Goal: Task Accomplishment & Management: Complete application form

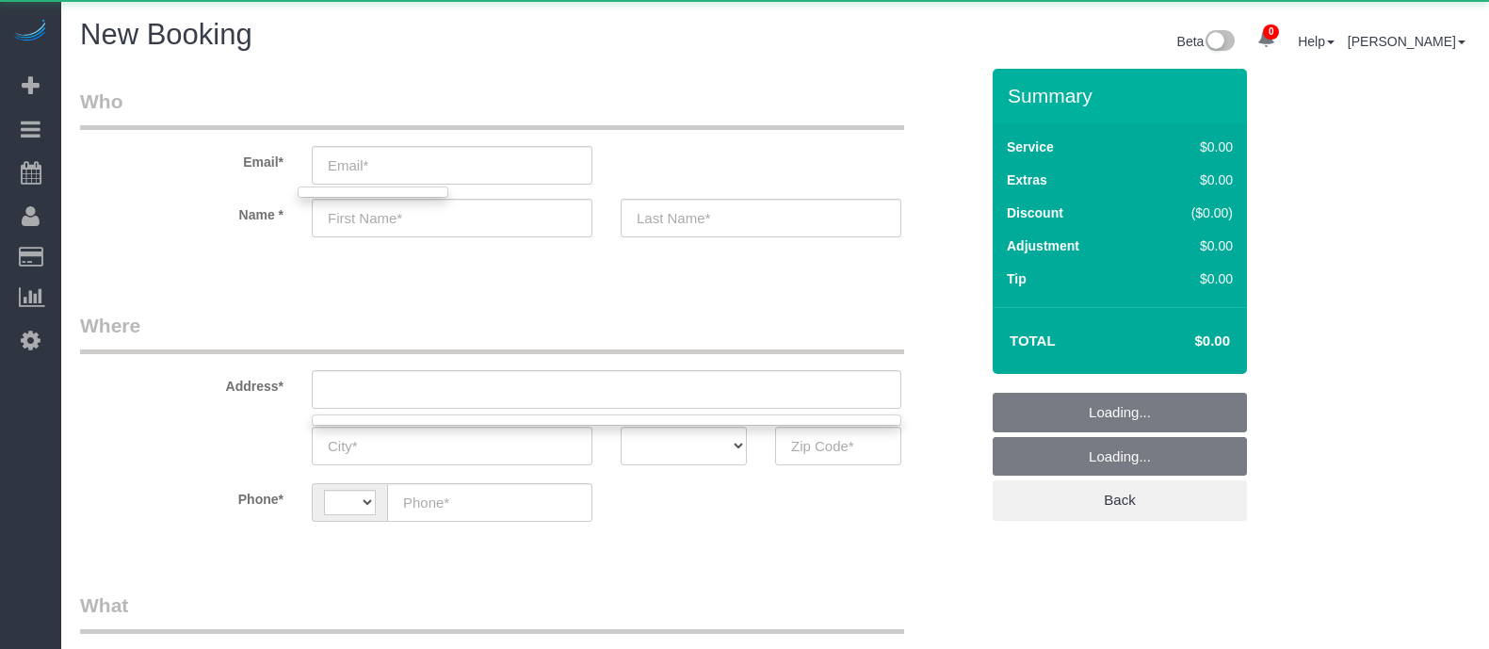
select select "string:US"
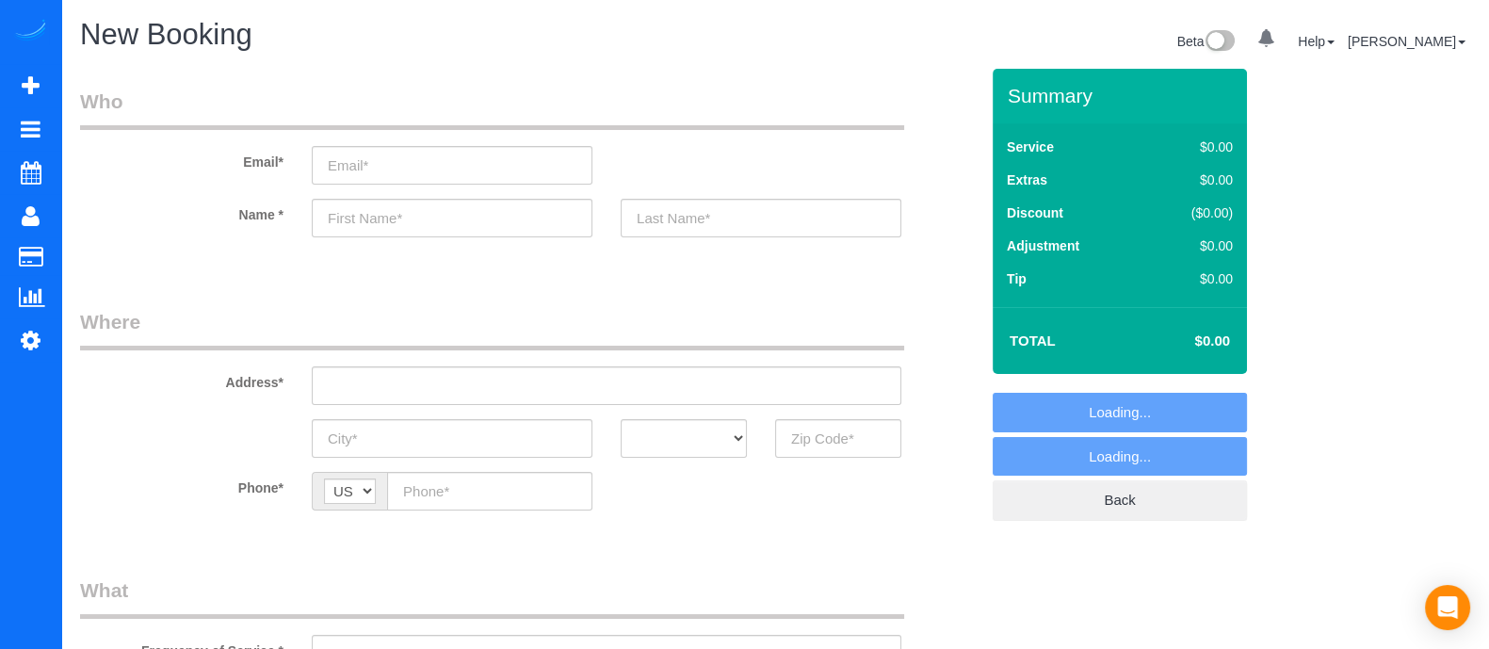
select select "object:2614"
click at [802, 431] on input "text" at bounding box center [838, 438] width 126 height 39
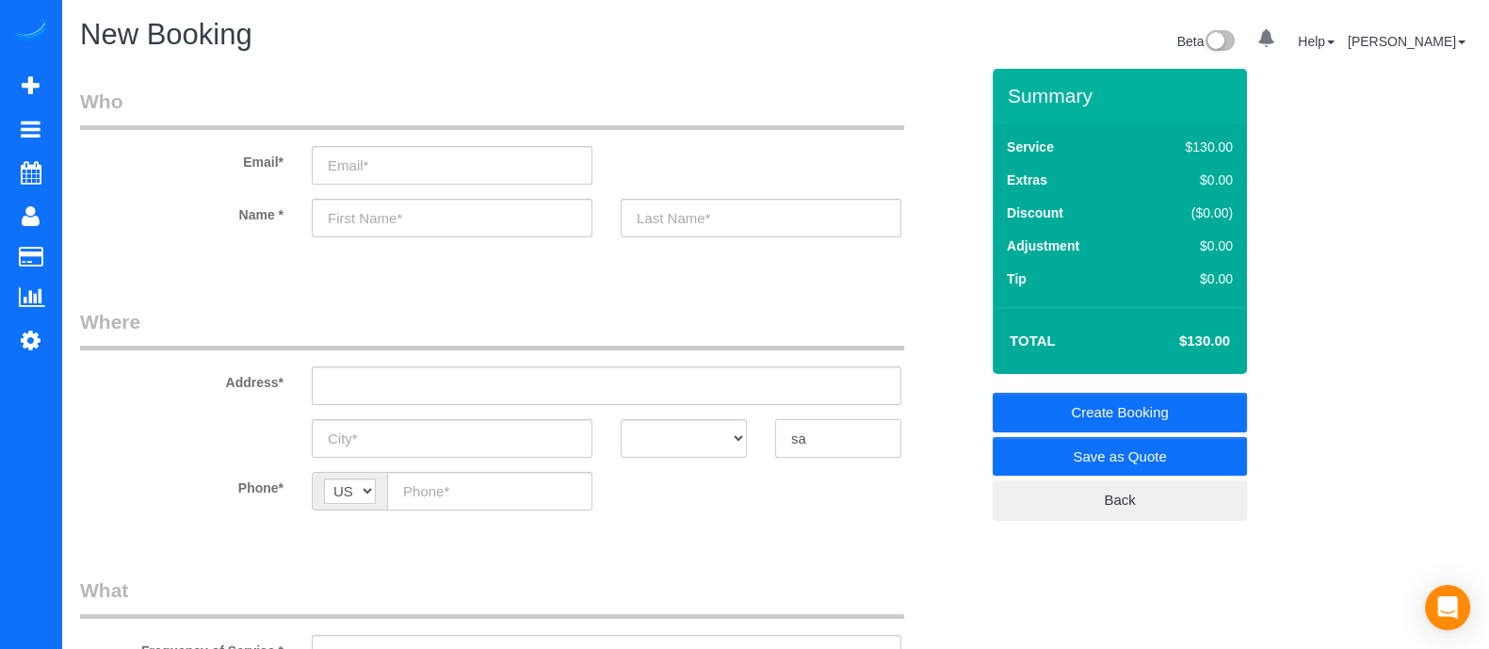
type input "s"
click at [374, 437] on input "text" at bounding box center [452, 438] width 281 height 39
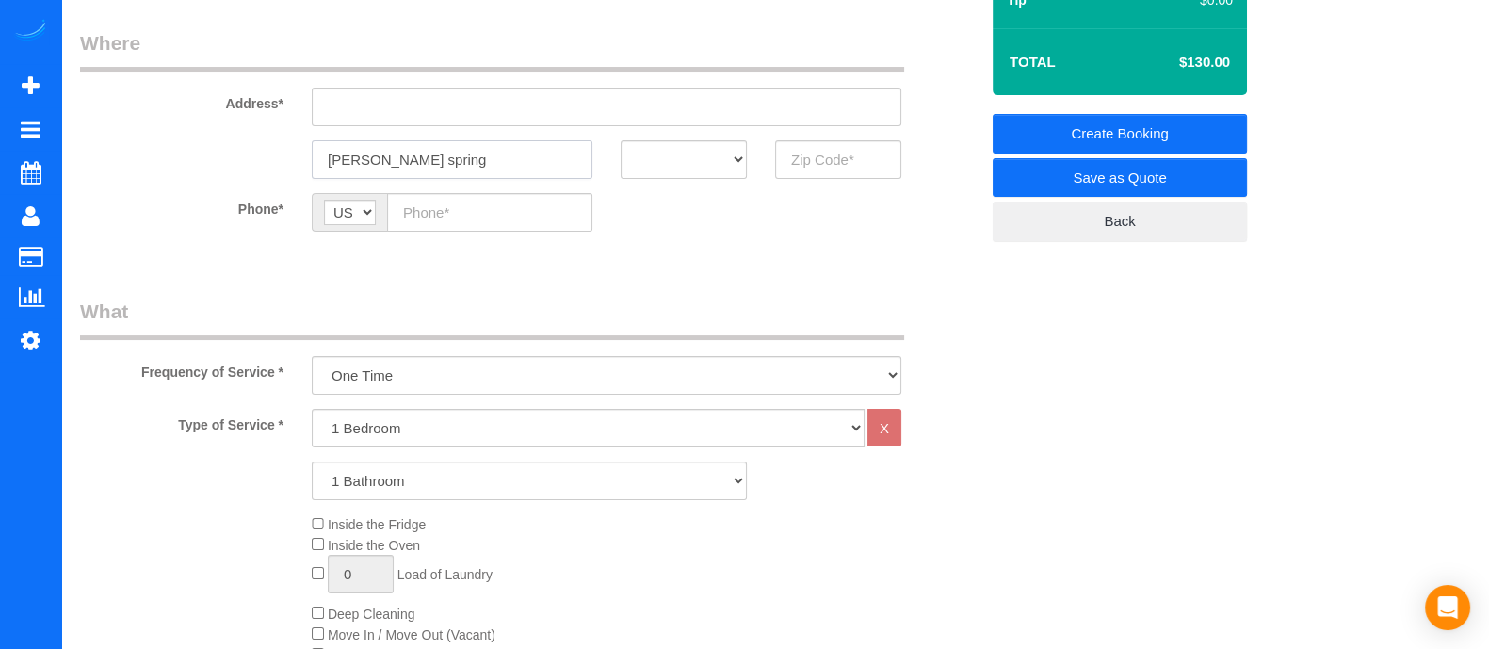
scroll to position [465, 0]
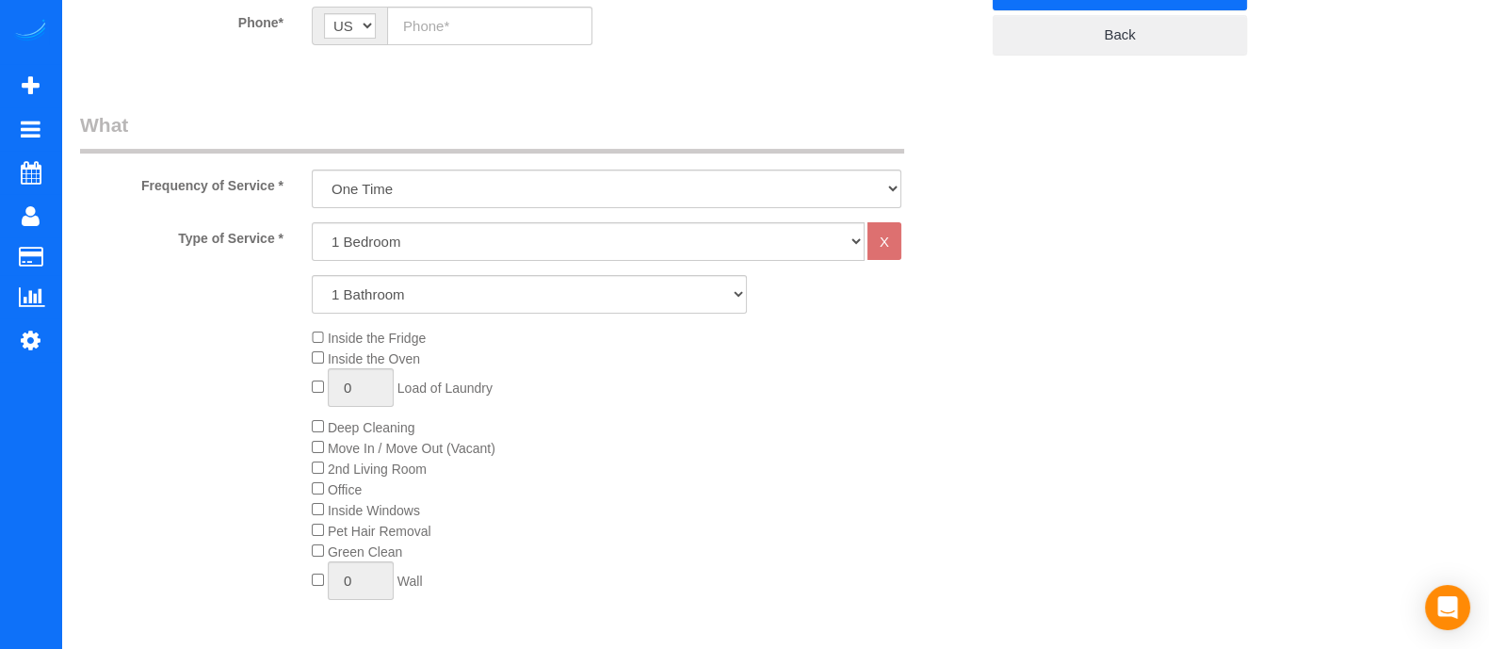
type input "Sandy spring"
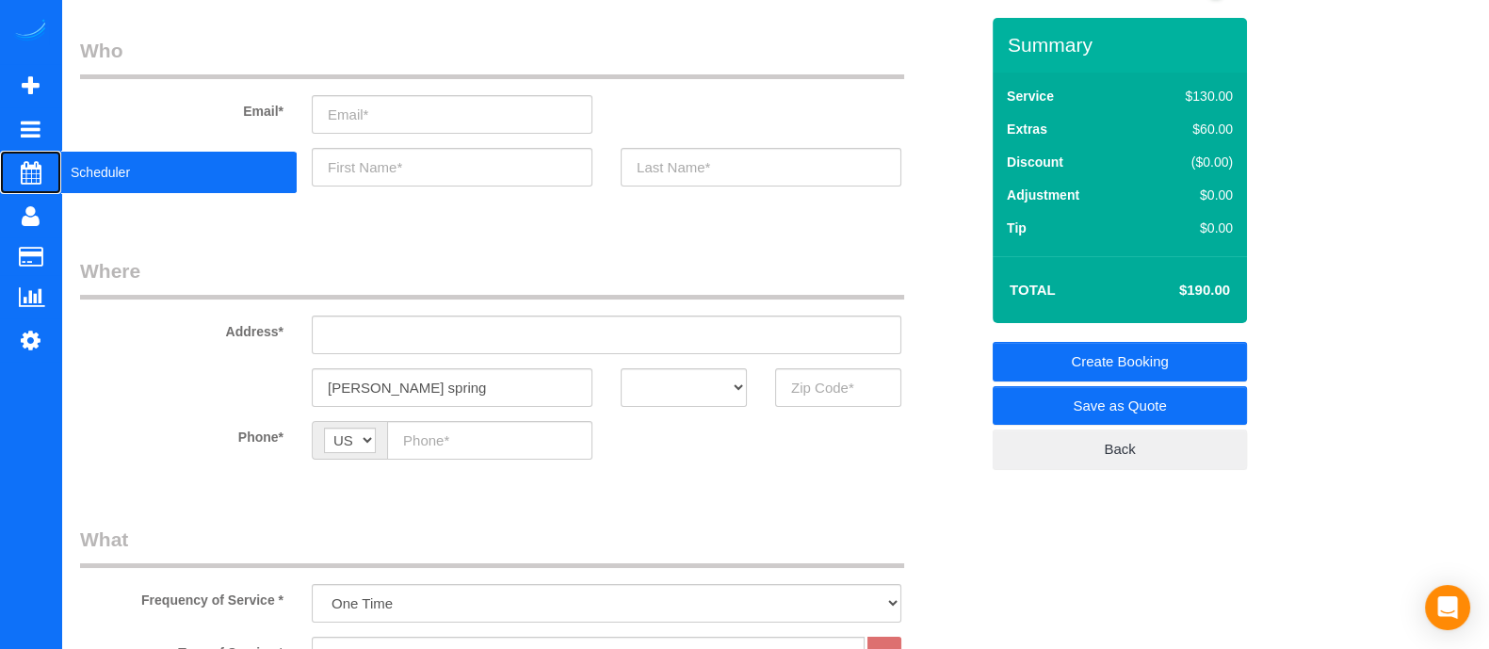
click at [92, 177] on span "Scheduler" at bounding box center [178, 172] width 235 height 43
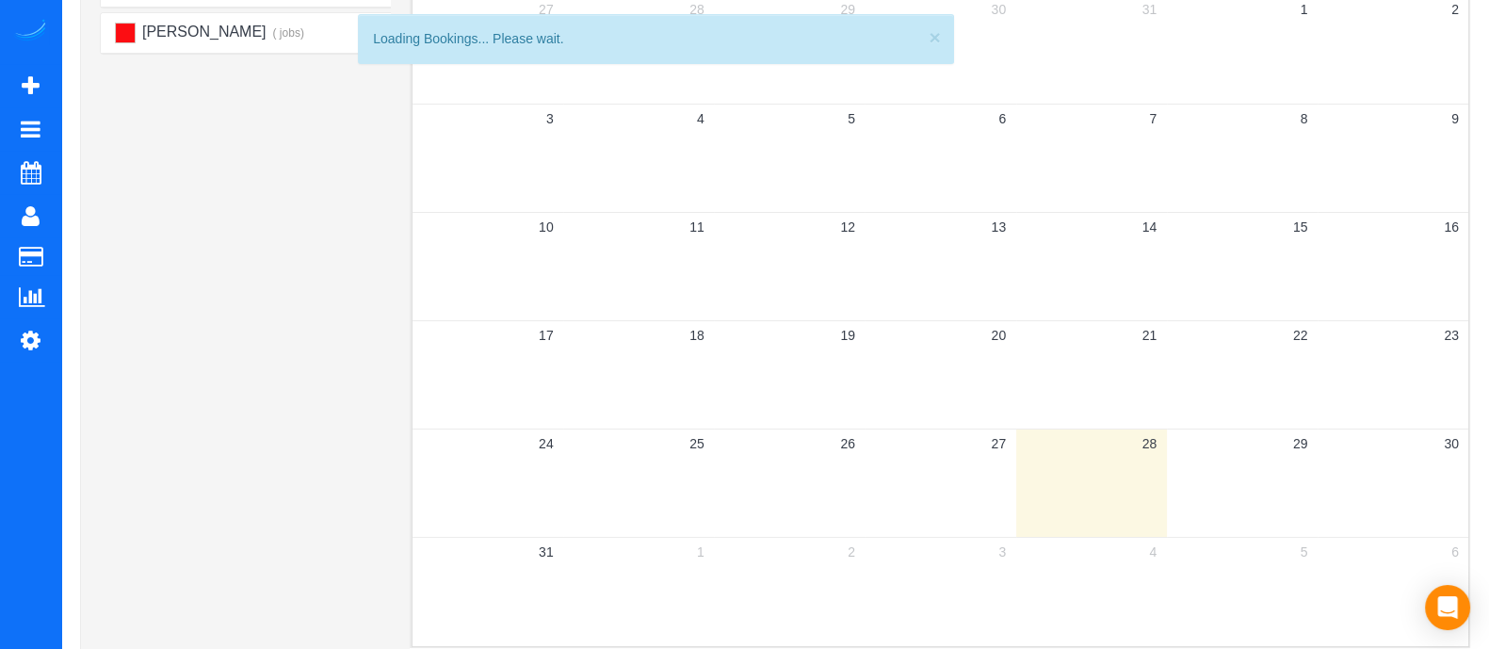
scroll to position [235, 0]
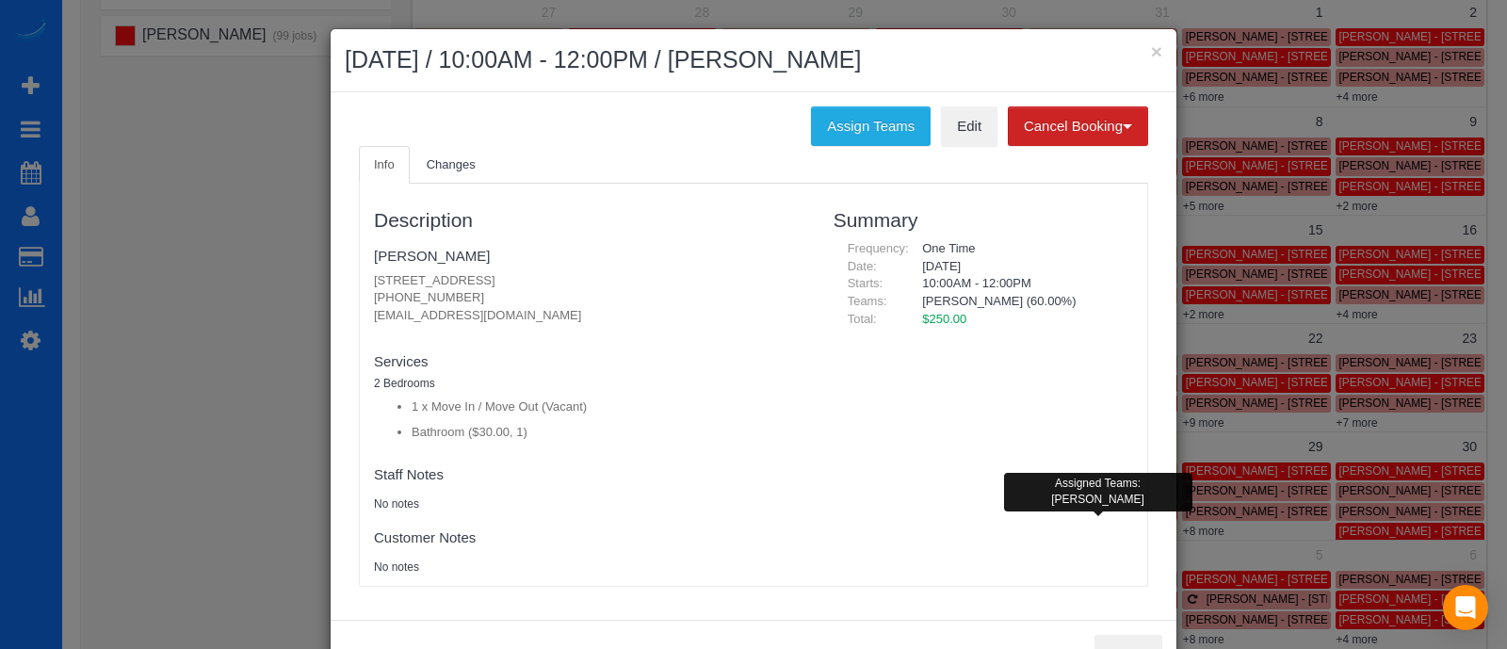
drag, startPoint x: 452, startPoint y: 299, endPoint x: 348, endPoint y: 297, distance: 103.6
click at [359, 297] on div "Description Gabby Gambino 2023 Oakview Rd Seatlanta, Ga 30317, Usaunit 315, 315…" at bounding box center [753, 385] width 789 height 402
copy p "(504) 858-9243"
click at [960, 121] on link "Edit" at bounding box center [969, 126] width 57 height 40
click at [1152, 49] on button "×" at bounding box center [1156, 51] width 11 height 20
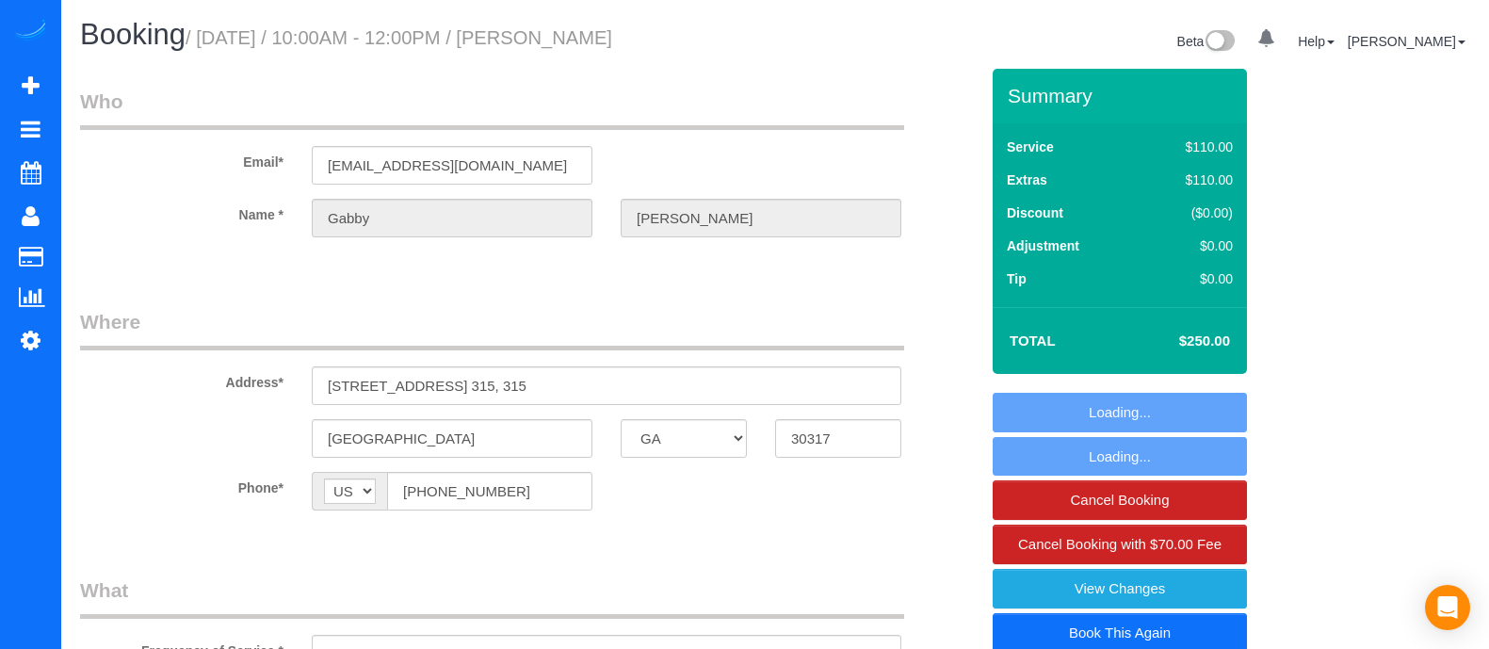
select select "GA"
select select "object:772"
select select "spot1"
select select "number:1"
select select "number:6"
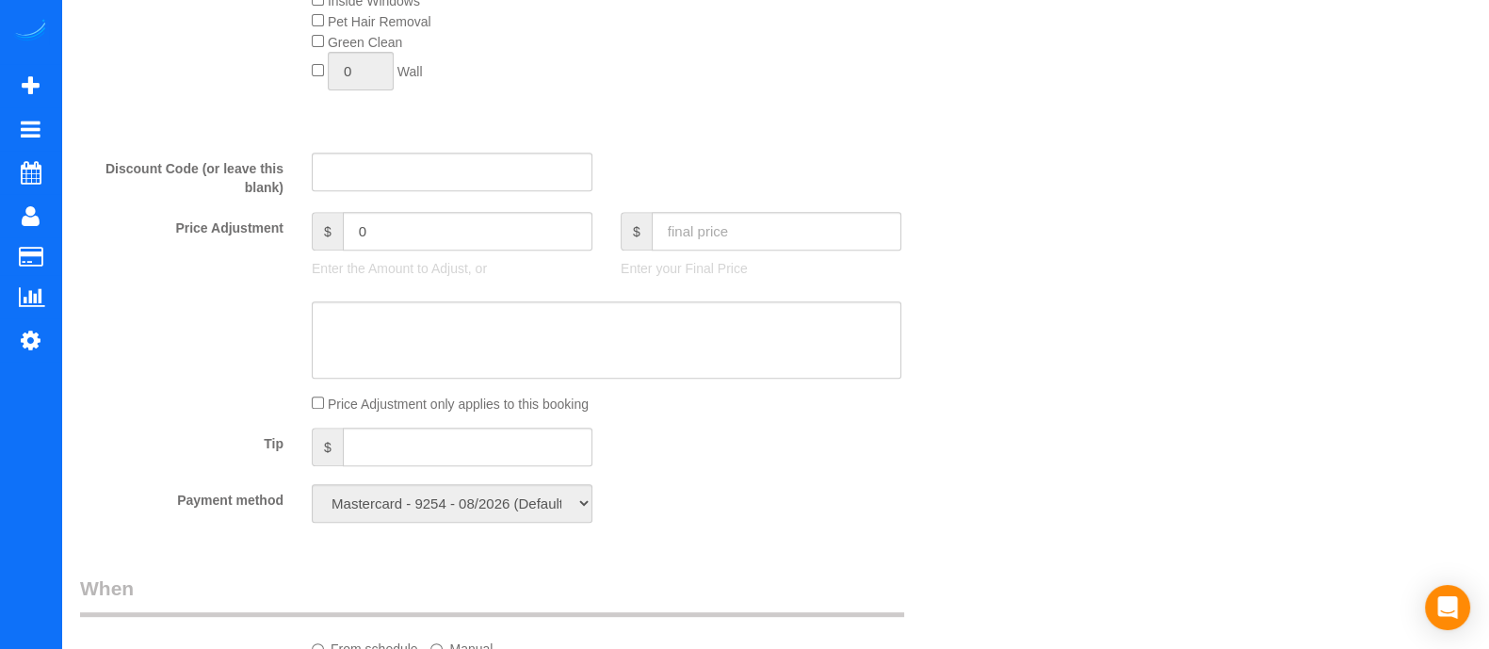
select select "object:776"
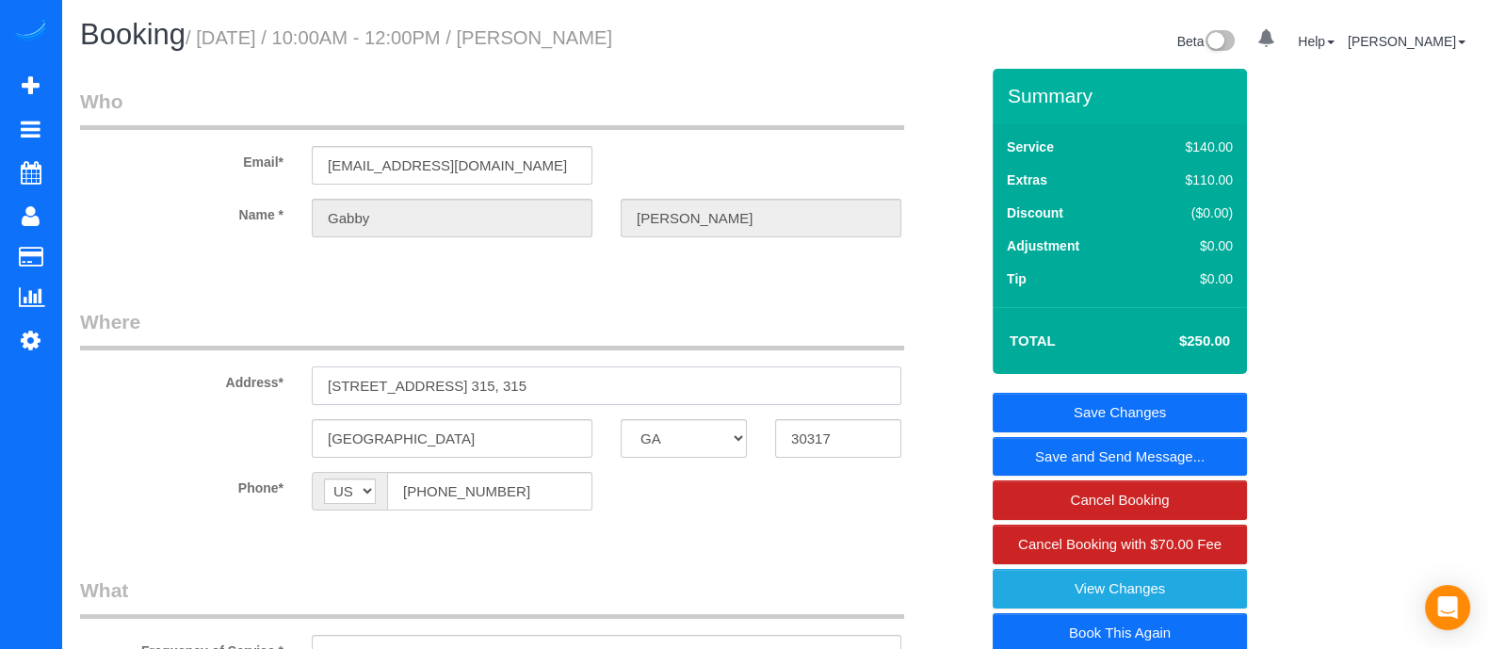
drag, startPoint x: 504, startPoint y: 384, endPoint x: 306, endPoint y: 404, distance: 198.8
click at [306, 404] on div "2023 Oakview Rd SEAtlanta, GA 30317, USAunit 315, 315" at bounding box center [607, 385] width 618 height 39
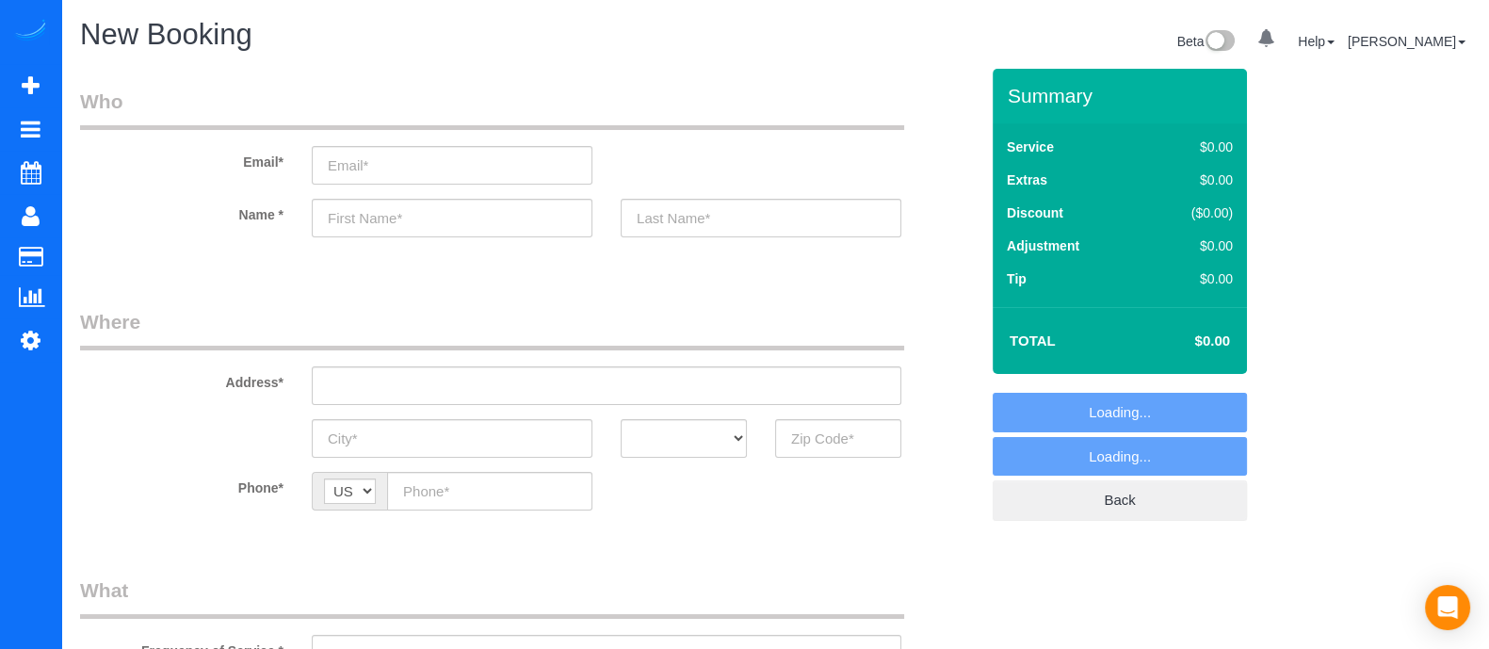
select select "object:1212"
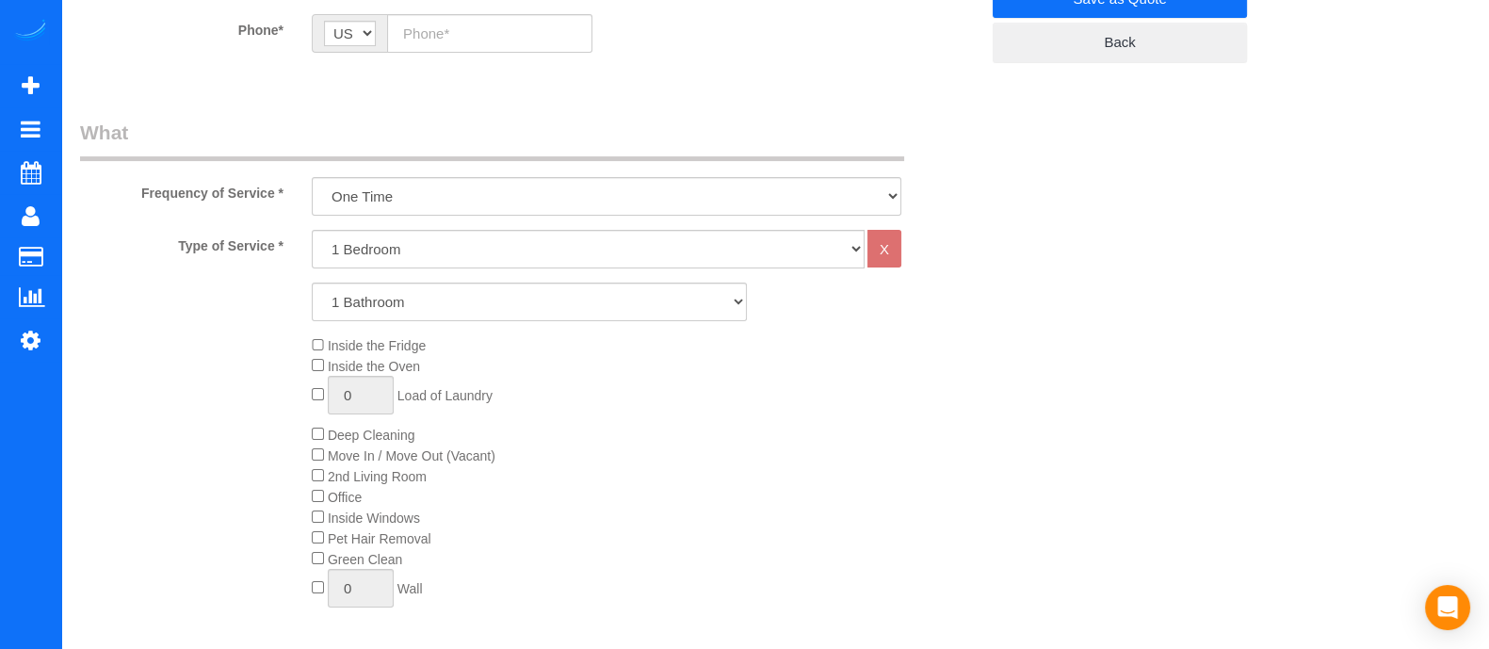
scroll to position [469, 0]
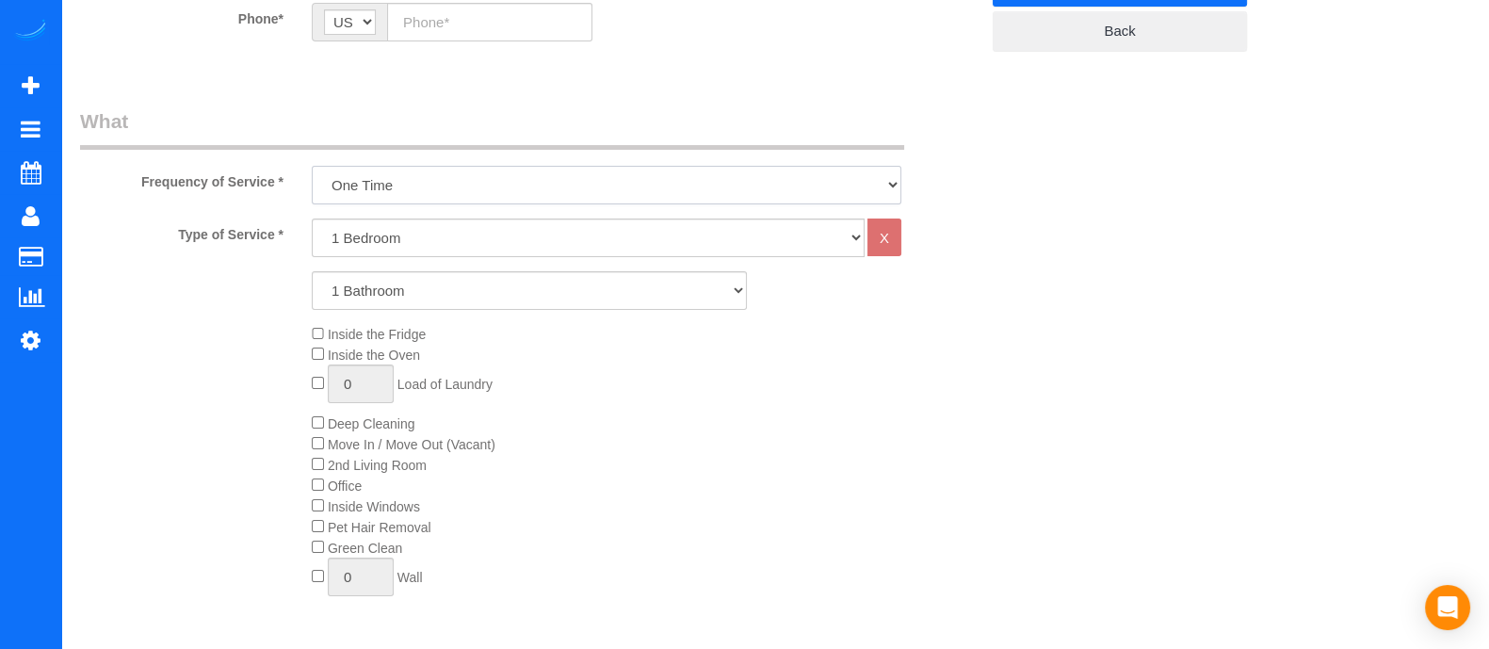
click at [773, 198] on select "One Time Every week (20% Off) - 20.00% (0% for the First Booking) Every 2 weeks…" at bounding box center [607, 185] width 590 height 39
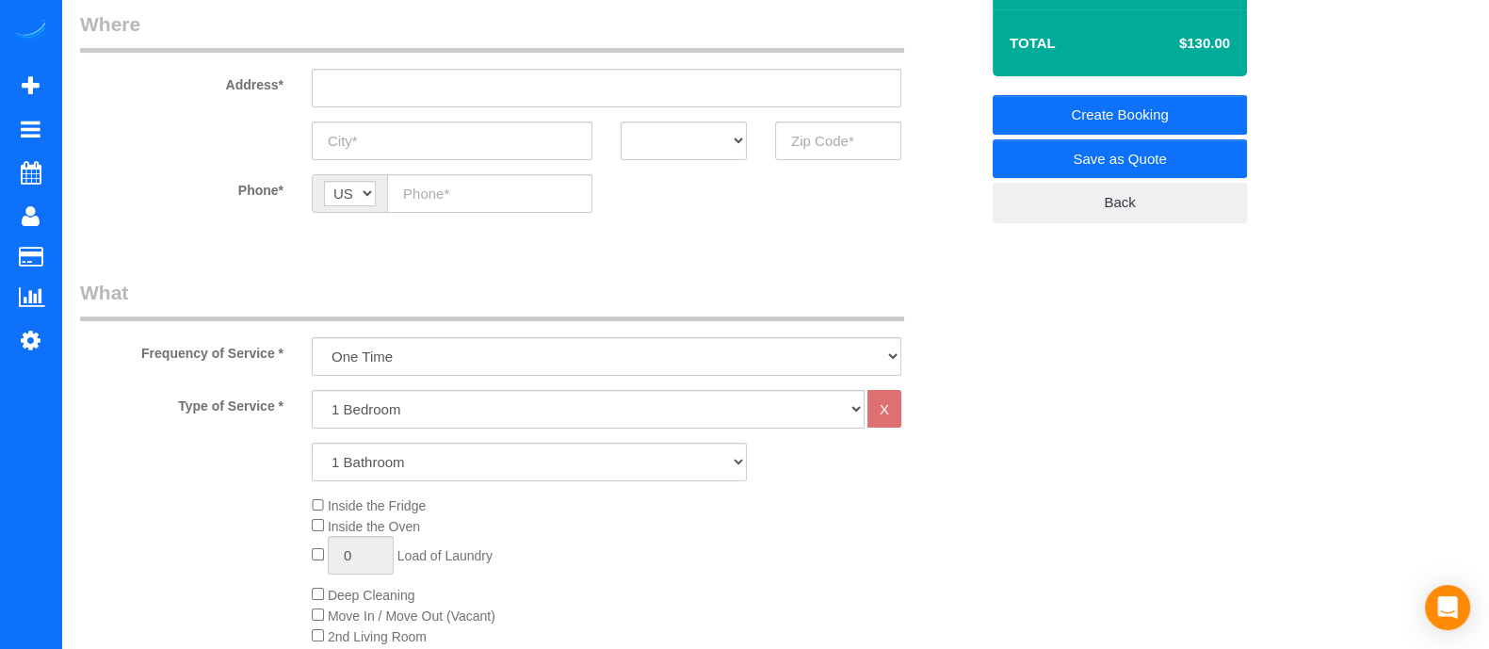
scroll to position [0, 0]
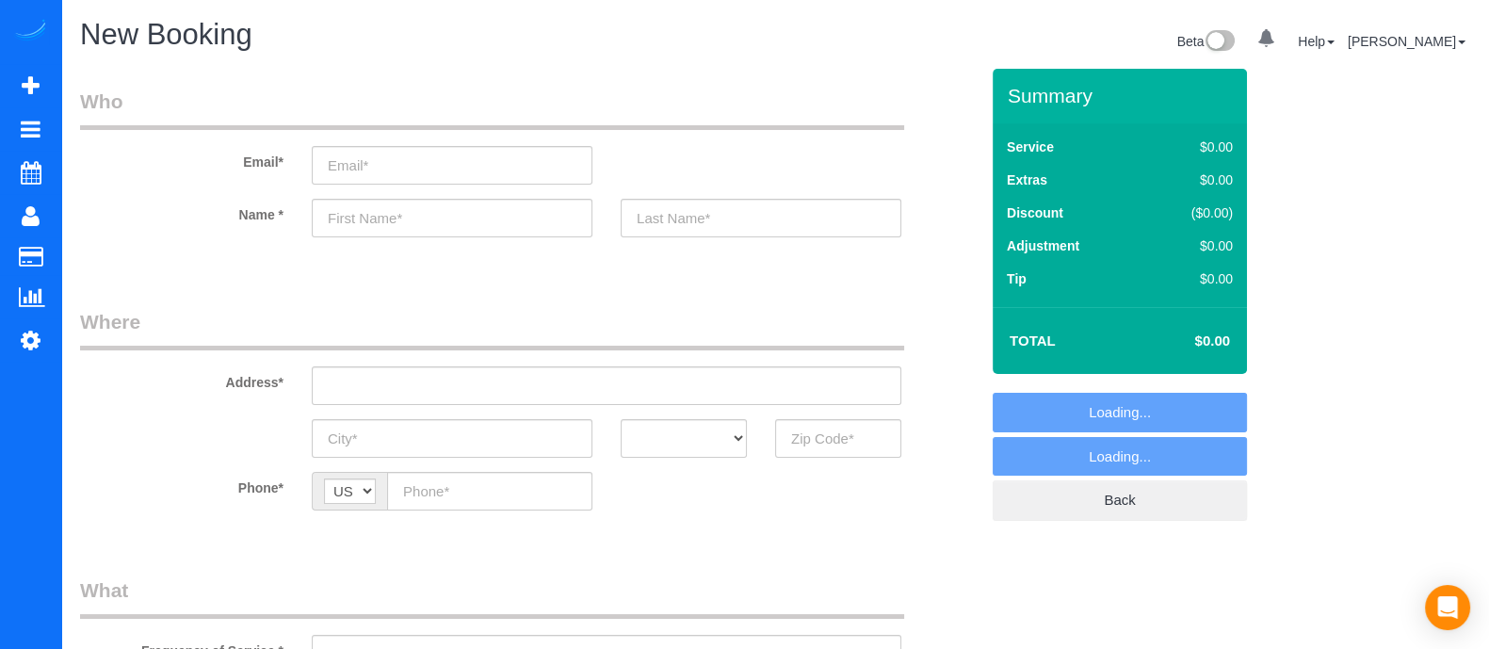
select select "object:3265"
paste input "[EMAIL_ADDRESS][DOMAIN_NAME]"
click at [520, 151] on input "[EMAIL_ADDRESS][DOMAIN_NAME]" at bounding box center [452, 165] width 281 height 39
type input "[EMAIL_ADDRESS][DOMAIN_NAME]"
click at [484, 217] on input "text" at bounding box center [452, 218] width 281 height 39
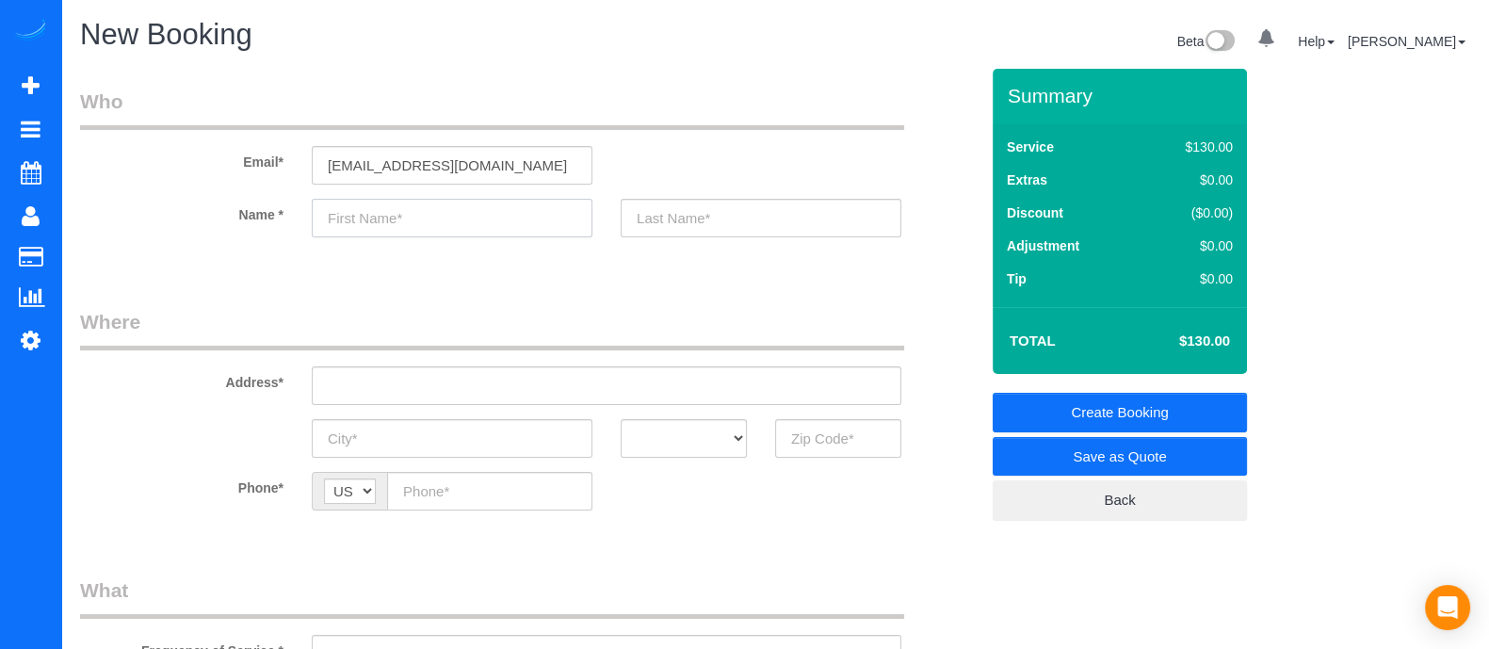
click at [484, 217] on input "text" at bounding box center [452, 218] width 281 height 39
type input "[PERSON_NAME]"
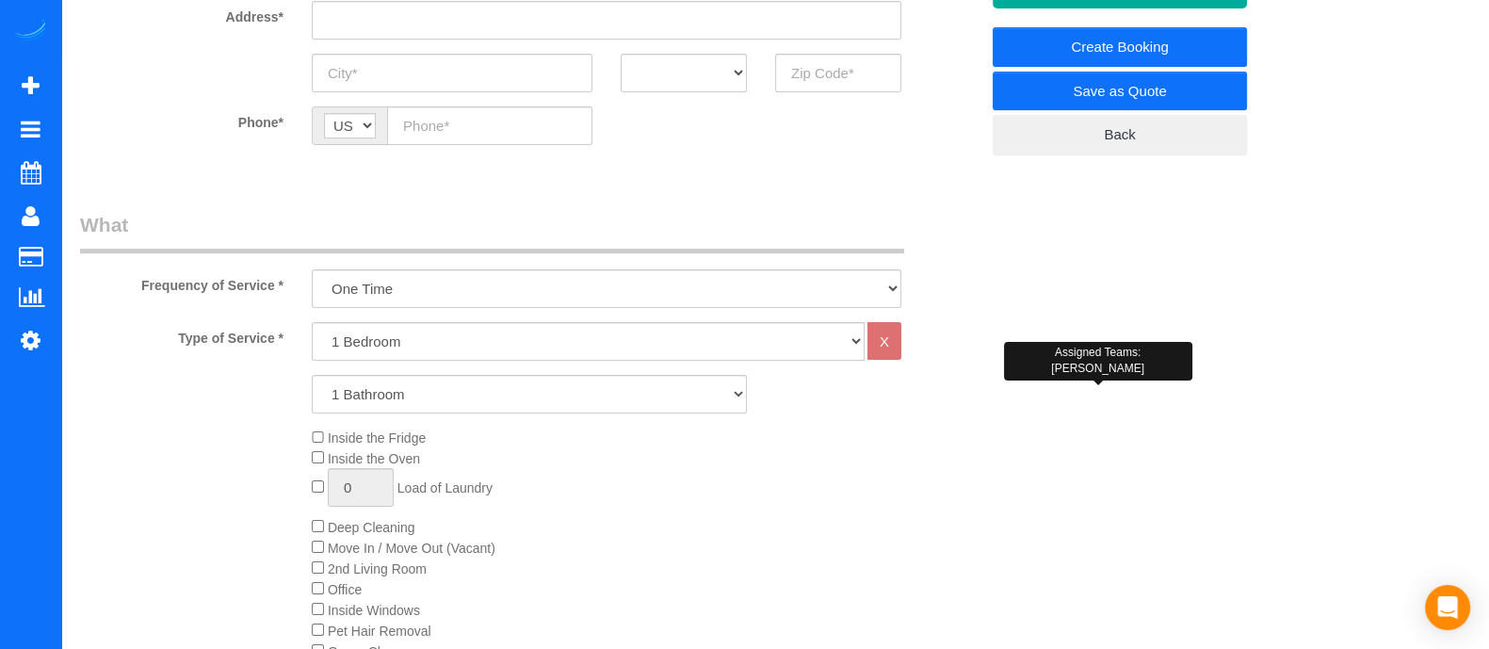
scroll to position [479, 0]
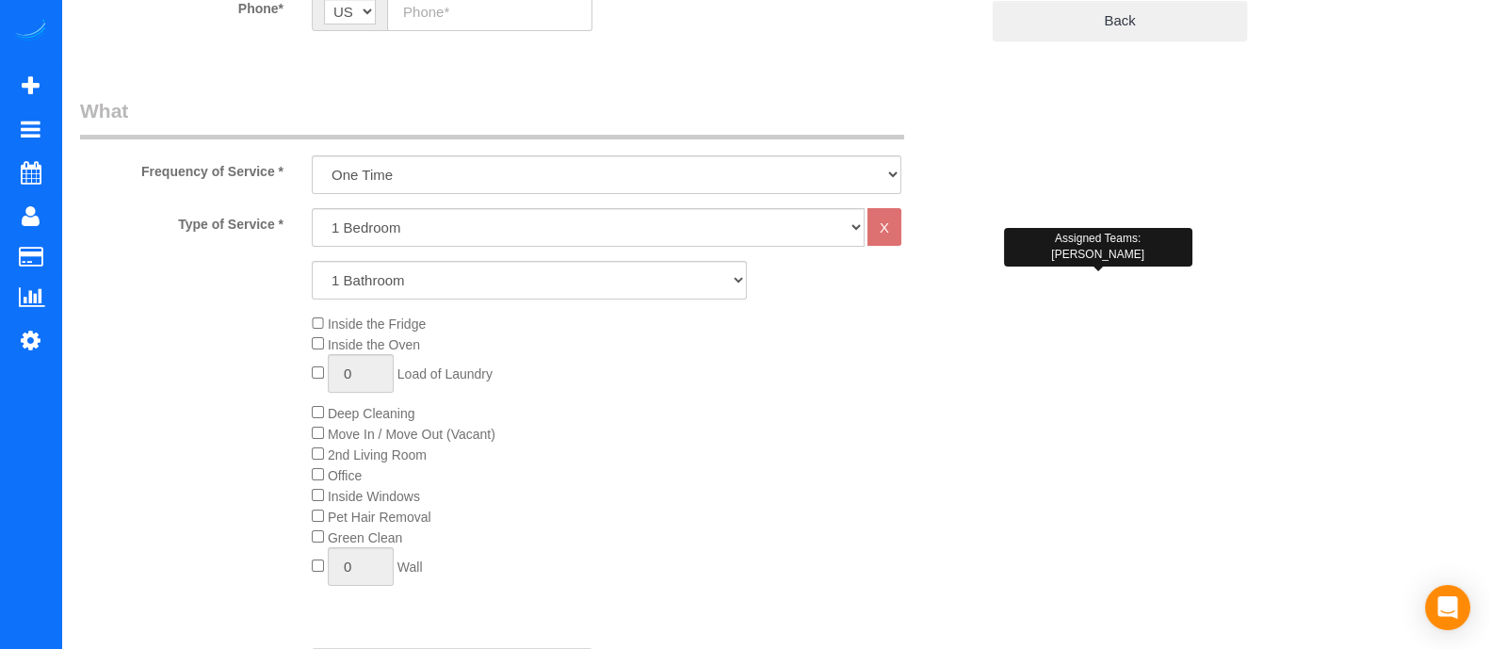
type input "[PERSON_NAME]"
click at [307, 317] on div "Inside the Fridge Inside the Oven 0 Load of Laundry Deep Cleaning Move In / Mov…" at bounding box center [645, 455] width 695 height 283
click at [352, 242] on select "1 Bedroom 2 Bedrooms 3 Bedrooms 4 Bedrooms 5 Bedrooms 6 Bedrooms" at bounding box center [588, 227] width 553 height 39
select select "3"
click at [312, 208] on select "1 Bedroom 2 Bedrooms 3 Bedrooms 4 Bedrooms 5 Bedrooms 6 Bedrooms" at bounding box center [588, 227] width 553 height 39
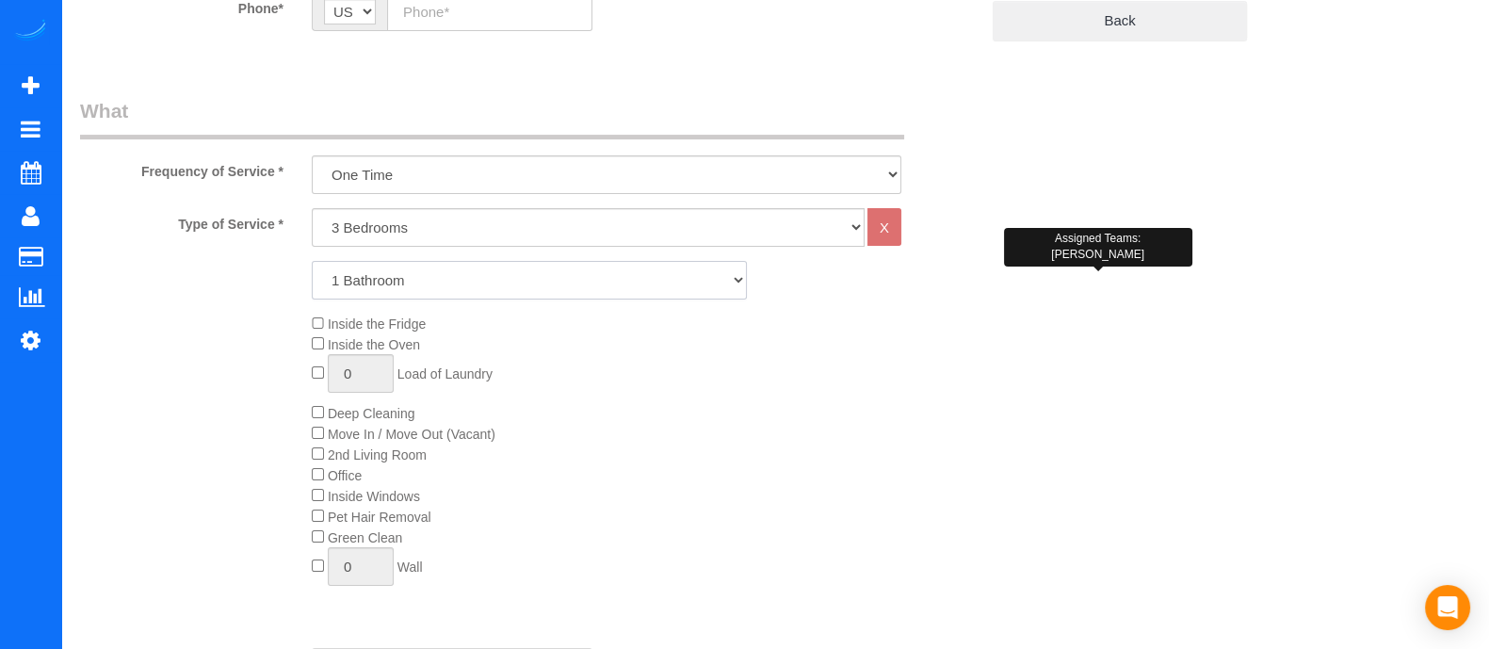
click at [363, 292] on select "1 Bathroom 2 Bathrooms 3 Bathrooms 4 Bathrooms 5 Bathrooms 6 Bathrooms" at bounding box center [529, 280] width 435 height 39
select select "3"
click at [312, 261] on select "1 Bathroom 2 Bathrooms 3 Bathrooms 4 Bathrooms 5 Bathrooms 6 Bathrooms" at bounding box center [529, 280] width 435 height 39
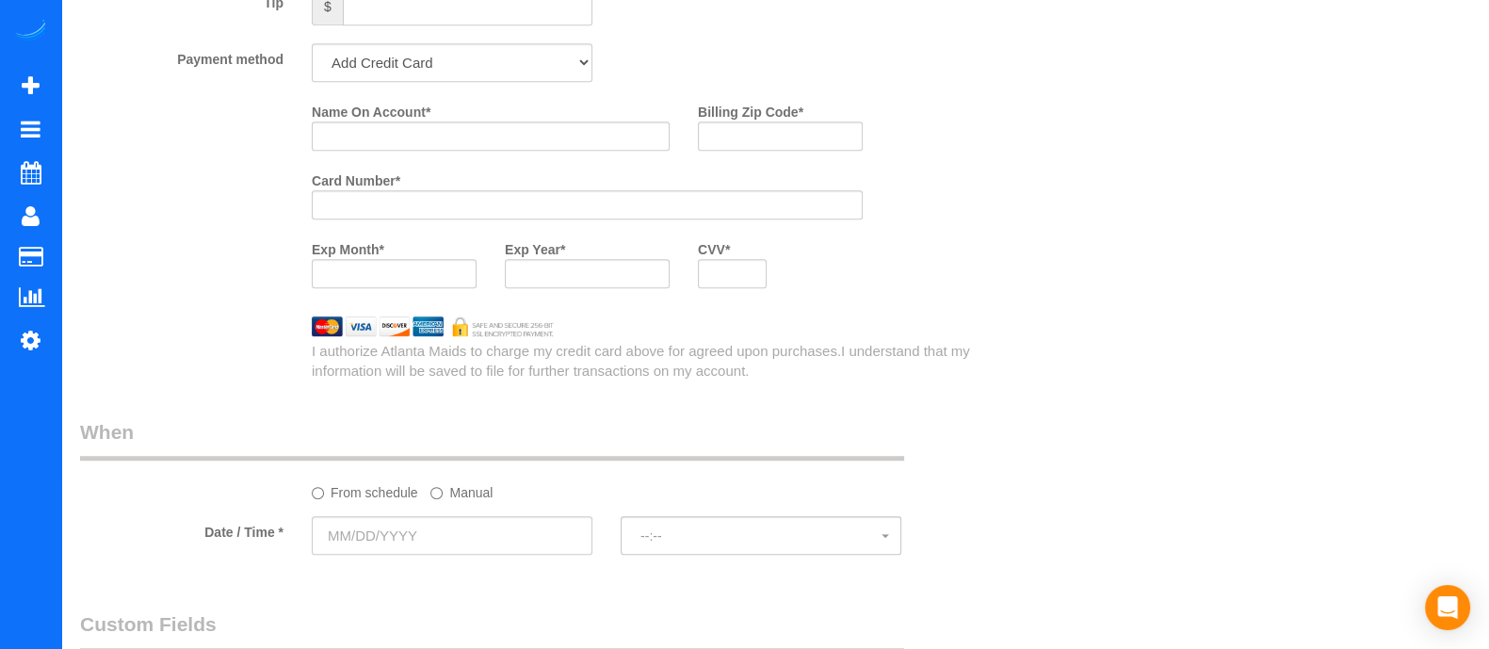
scroll to position [1427, 0]
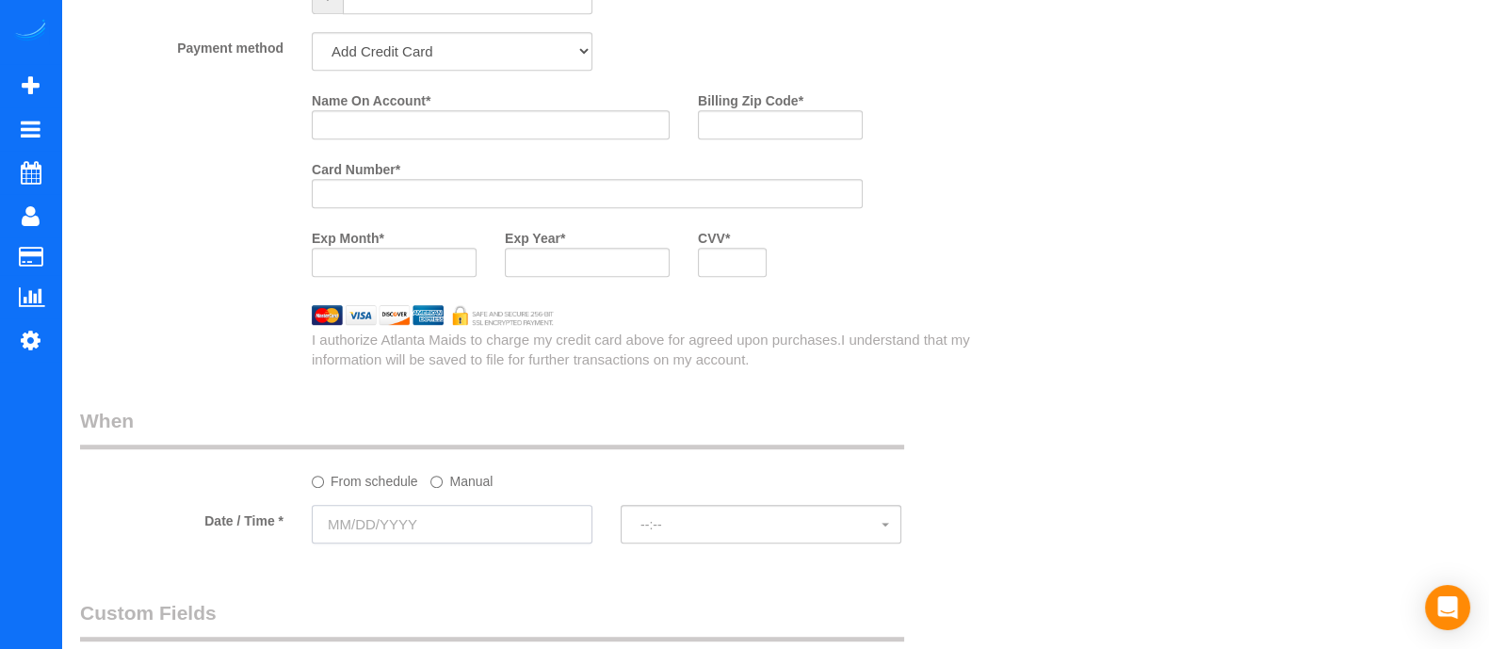
click at [511, 530] on input "text" at bounding box center [452, 524] width 281 height 39
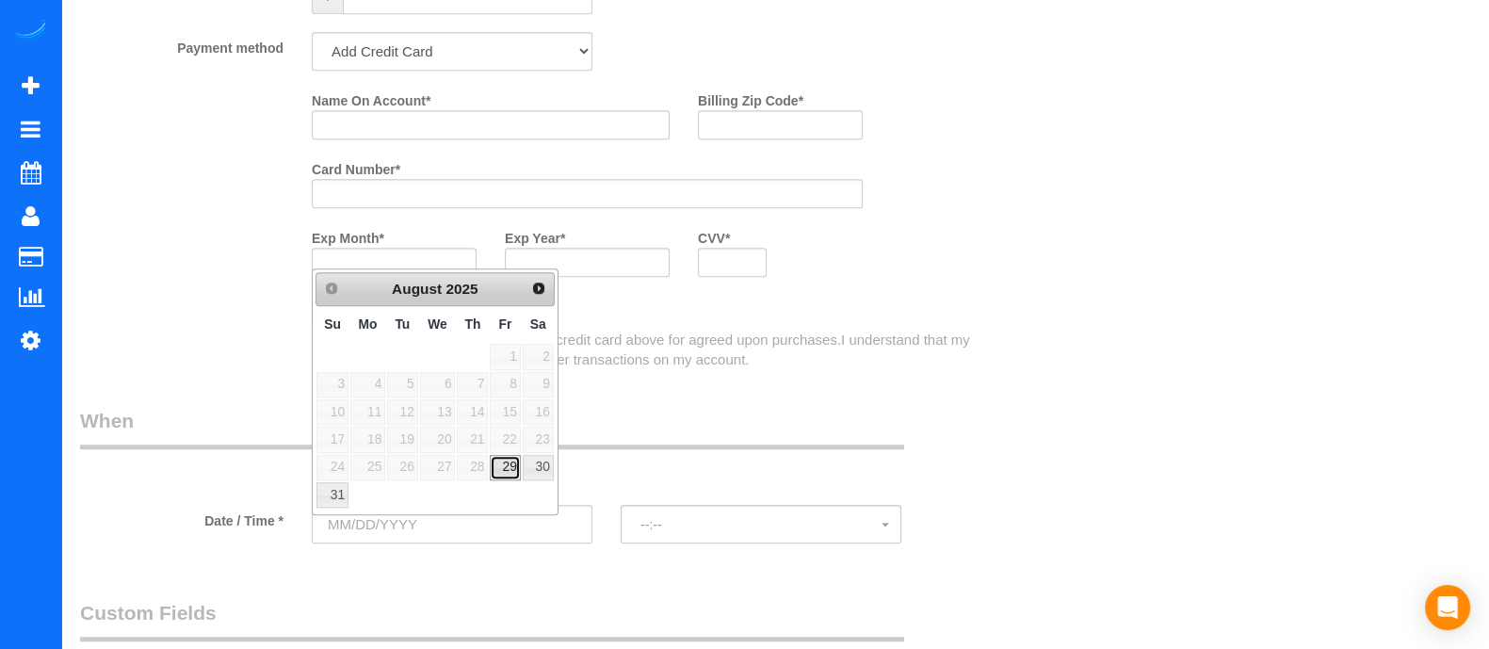
click at [504, 468] on link "29" at bounding box center [505, 467] width 30 height 25
type input "[DATE]"
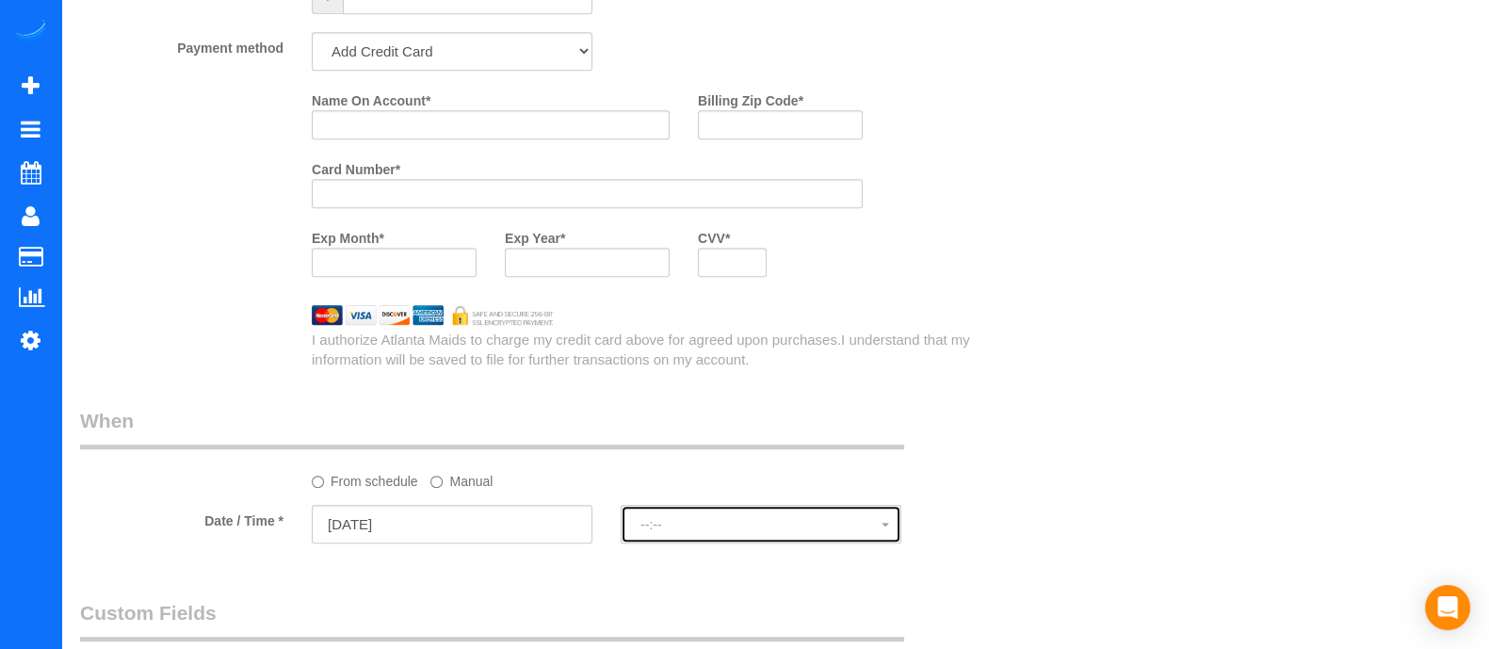
click at [656, 542] on button "--:--" at bounding box center [761, 524] width 281 height 39
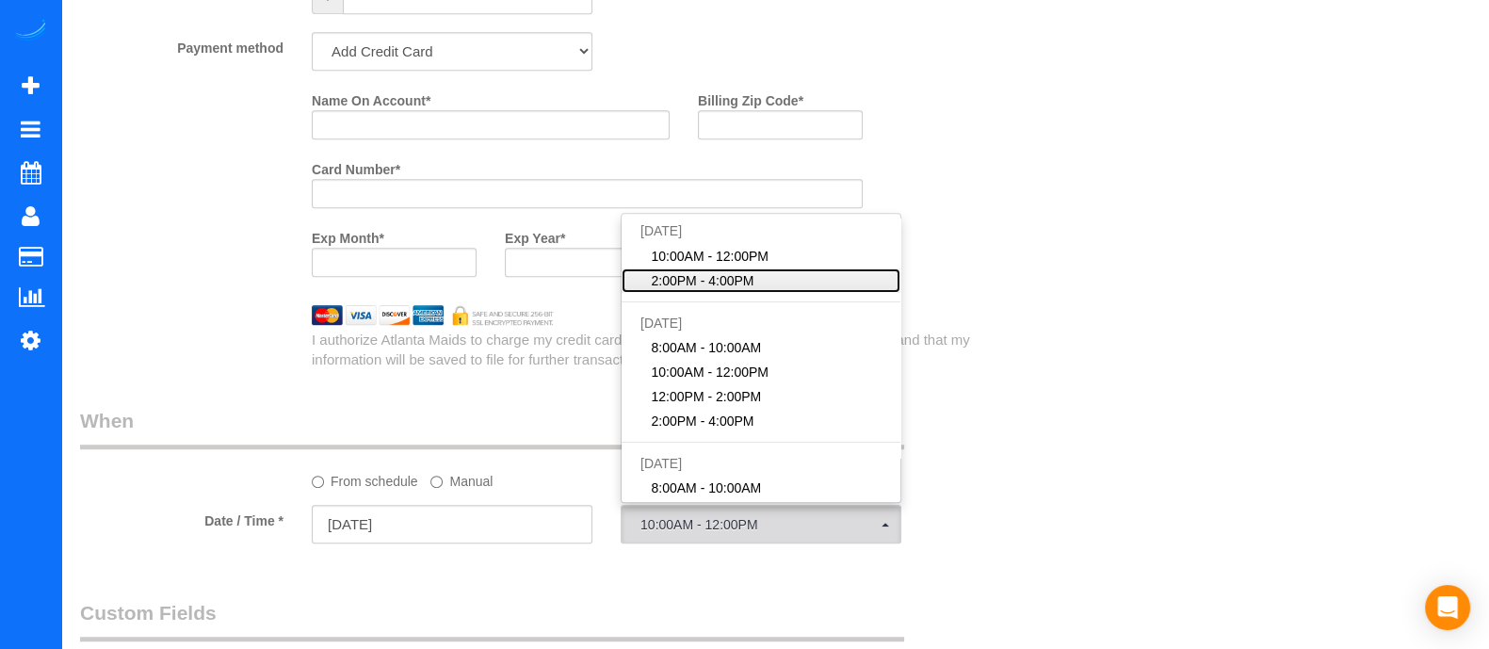
click at [686, 290] on span "2:00PM - 4:00PM" at bounding box center [703, 280] width 103 height 19
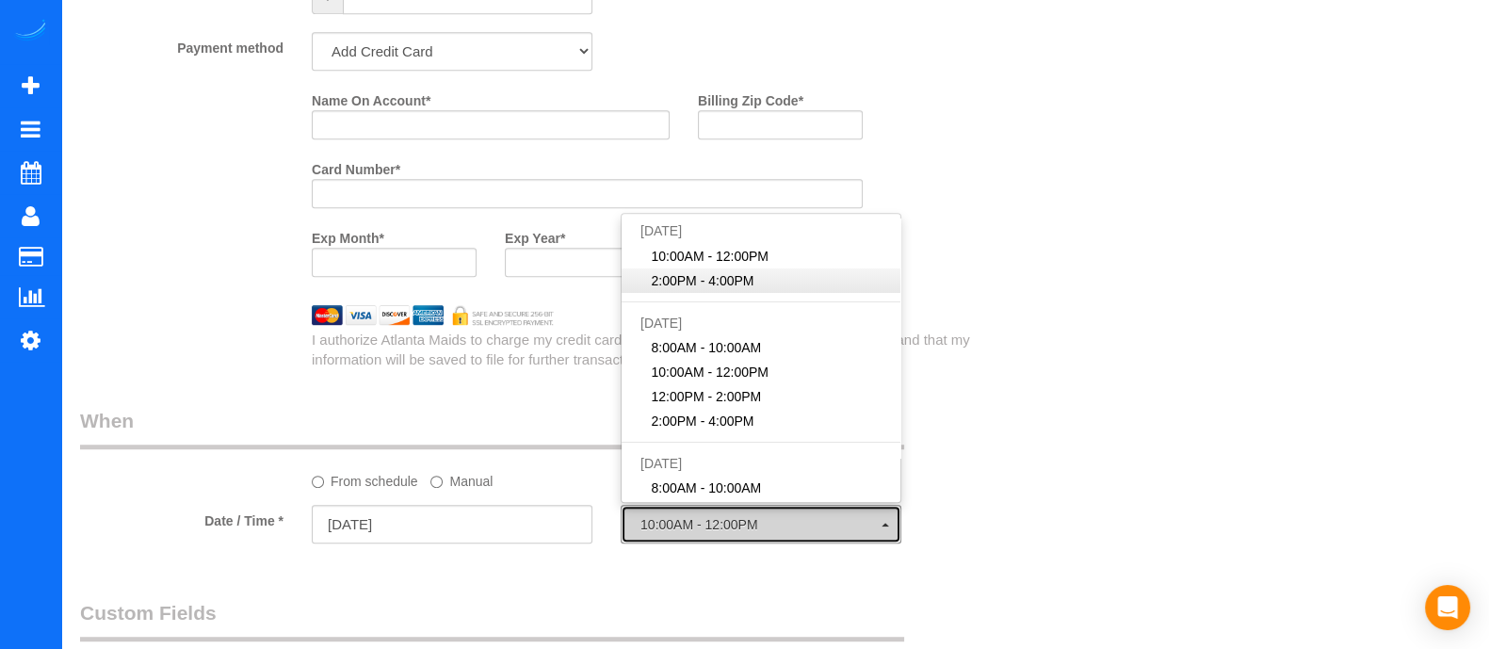
select select "spot2"
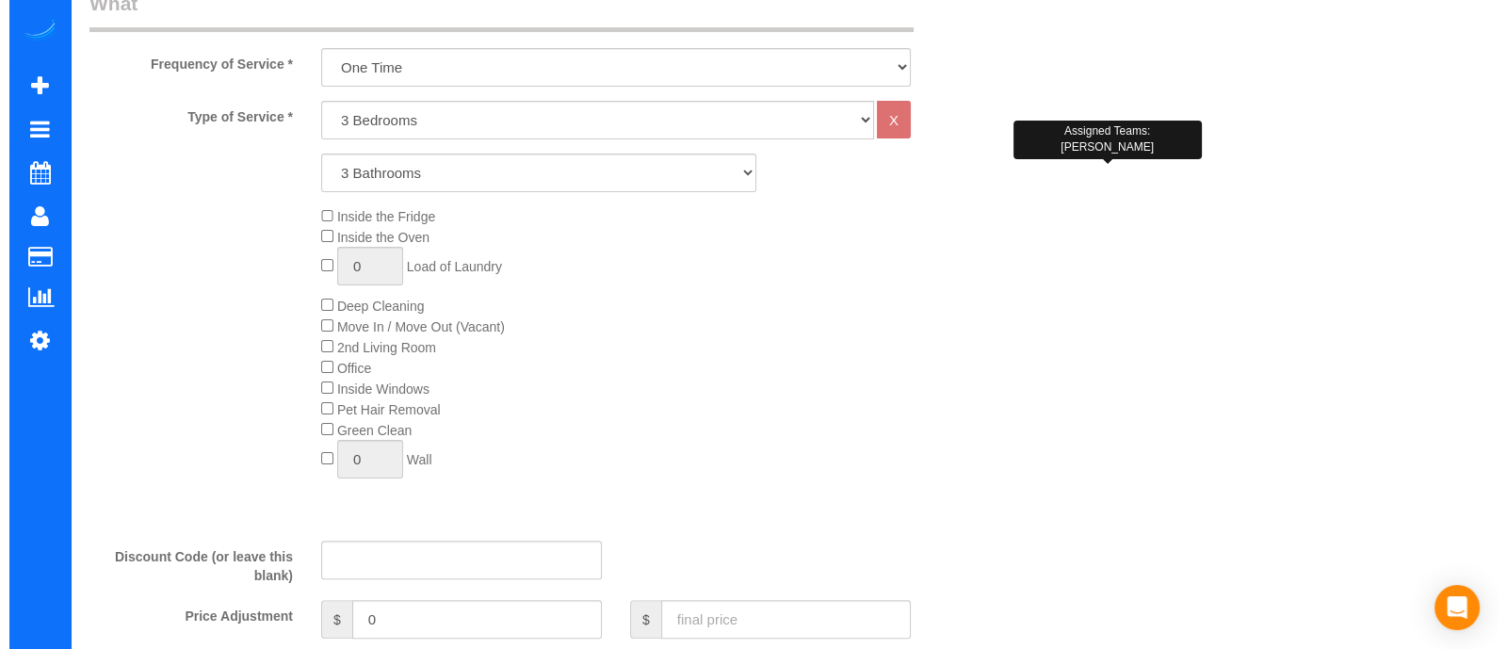
scroll to position [0, 0]
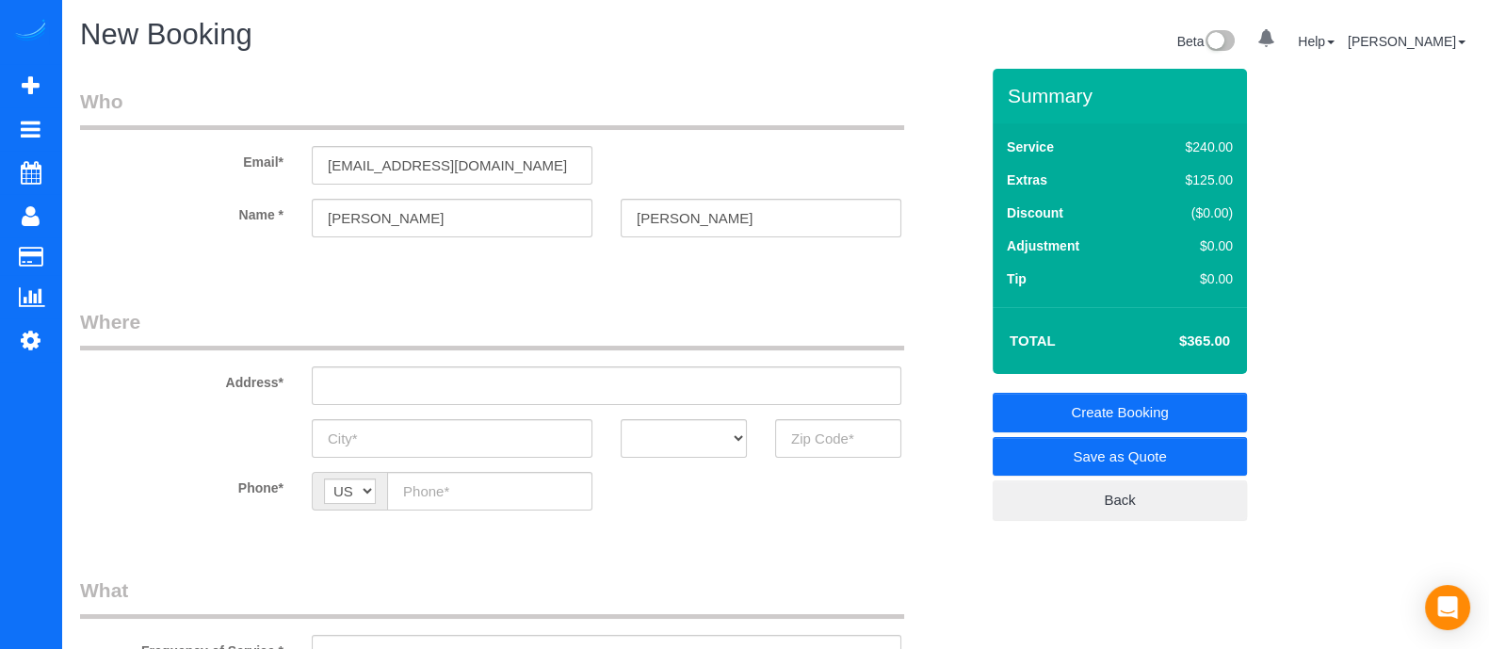
click at [1074, 445] on link "Save as Quote" at bounding box center [1120, 457] width 254 height 40
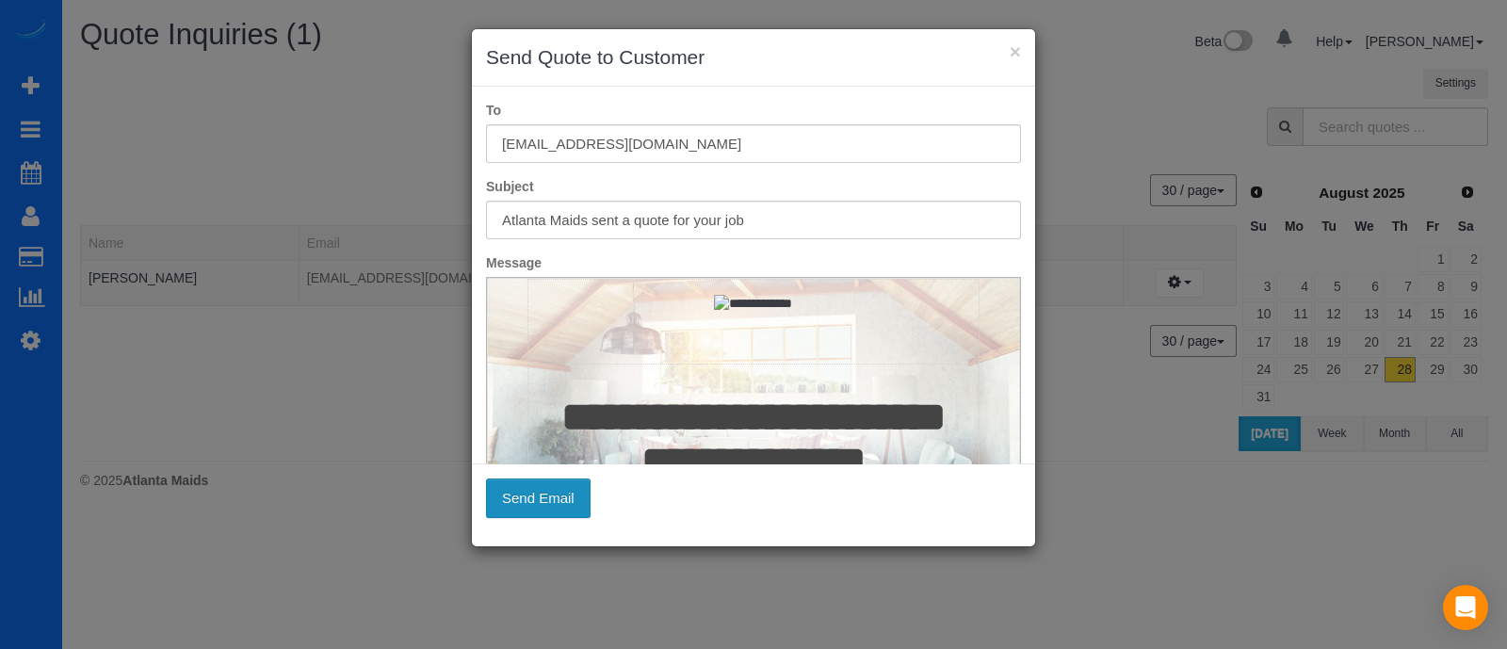
click at [537, 509] on button "Send Email" at bounding box center [538, 498] width 105 height 40
